Goal: Task Accomplishment & Management: Manage account settings

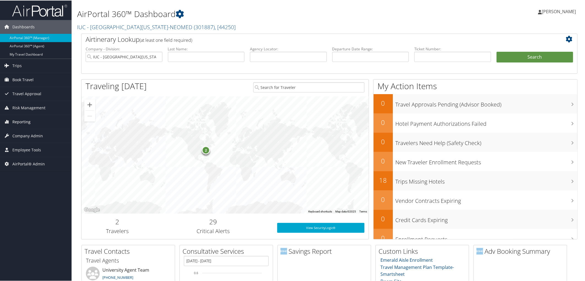
click at [19, 120] on span "Reporting" at bounding box center [21, 121] width 18 height 14
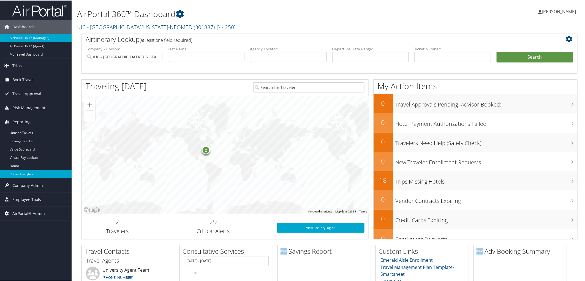
click at [34, 174] on link "Prime Analytics" at bounding box center [36, 173] width 72 height 8
click at [24, 166] on link "Domo" at bounding box center [36, 165] width 72 height 8
click at [145, 28] on link "IUC - Northeast Ohio Medical University-NEOMED ( 301887 ) , [ 44250 ]" at bounding box center [156, 26] width 158 height 7
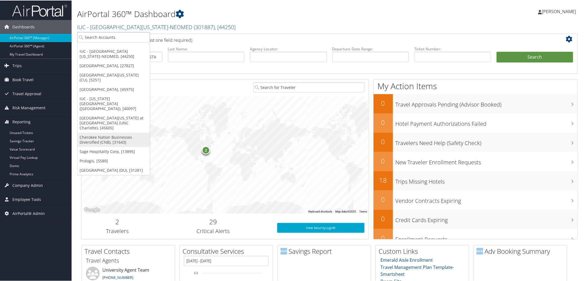
click at [102, 132] on link "Cherokee Nation Businesses Diversified (CNB), [31643]" at bounding box center [113, 139] width 72 height 14
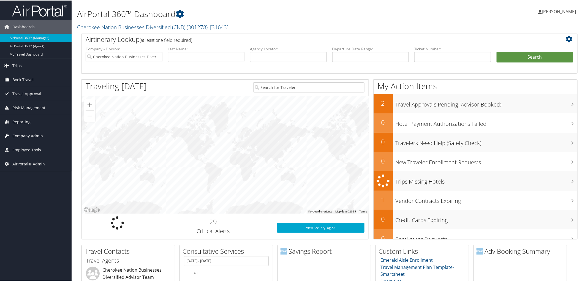
click at [27, 134] on span "Company Admin" at bounding box center [27, 135] width 31 height 14
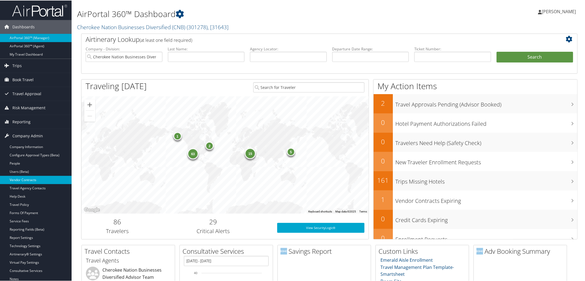
click at [28, 180] on link "Vendor Contracts" at bounding box center [36, 179] width 72 height 8
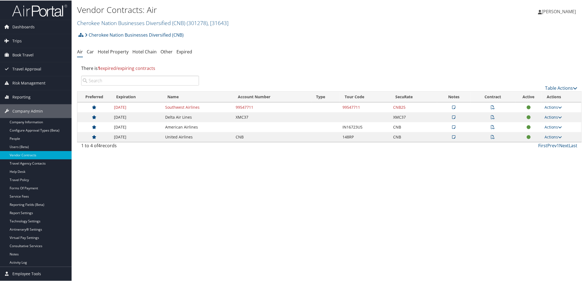
click at [554, 107] on link "Actions" at bounding box center [552, 106] width 17 height 5
click at [547, 131] on link "Edit Contract" at bounding box center [540, 133] width 37 height 9
select select "[object Object]"
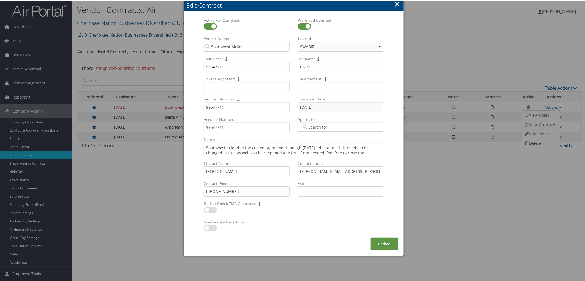
click at [327, 106] on input "[DATE]" at bounding box center [341, 107] width 86 height 10
drag, startPoint x: 325, startPoint y: 105, endPoint x: 284, endPoint y: 107, distance: 40.2
click at [284, 107] on div "Active For Compleat: Multiple values The selected items contain different value…" at bounding box center [293, 76] width 188 height 119
type input "[DATE]"
click at [385, 244] on button "Update" at bounding box center [384, 243] width 28 height 13
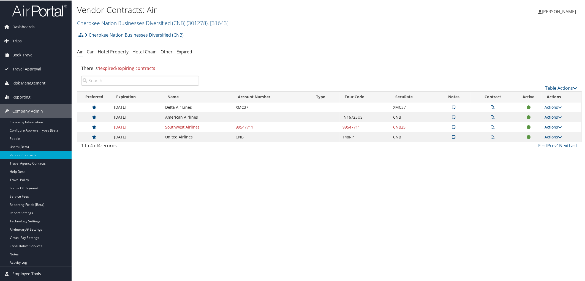
click at [453, 126] on icon at bounding box center [453, 127] width 3 height 4
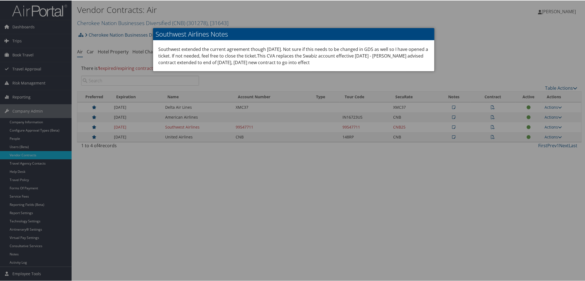
click at [205, 185] on div at bounding box center [293, 140] width 587 height 281
